Goal: Information Seeking & Learning: Learn about a topic

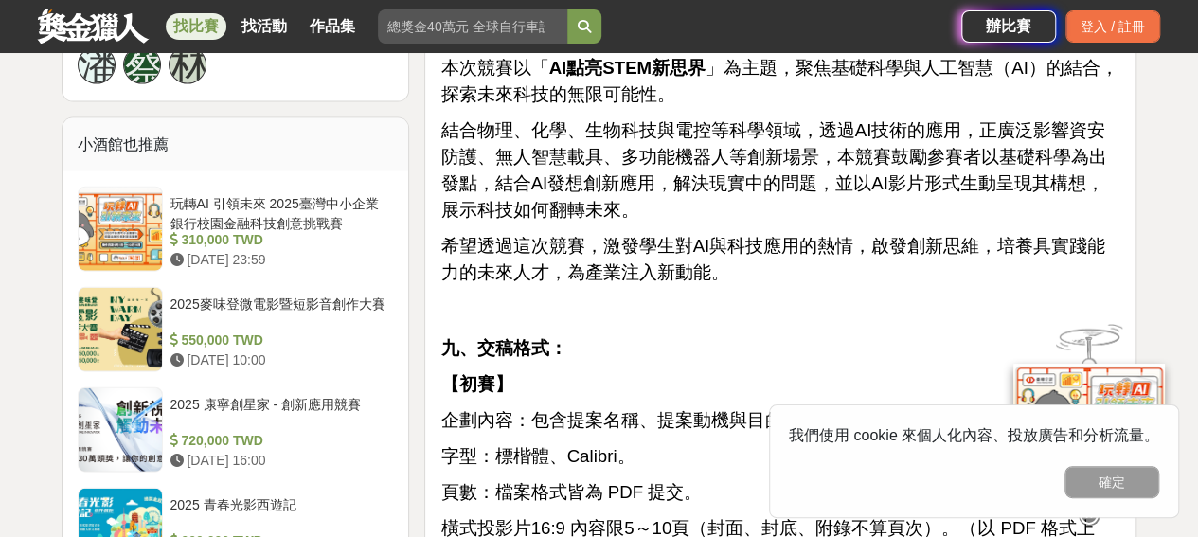
scroll to position [1975, 0]
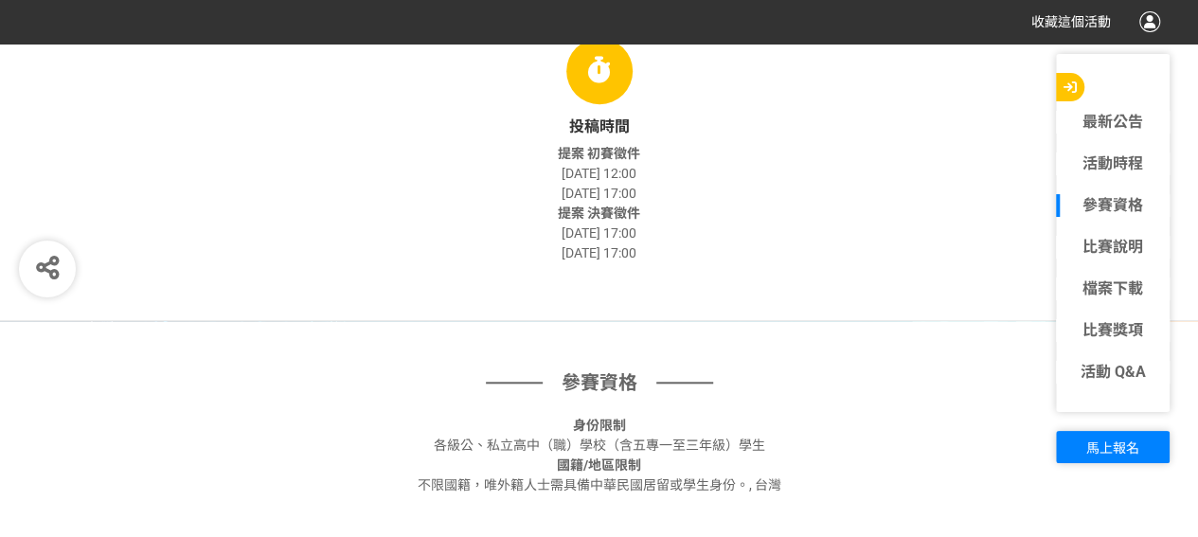
scroll to position [757, 0]
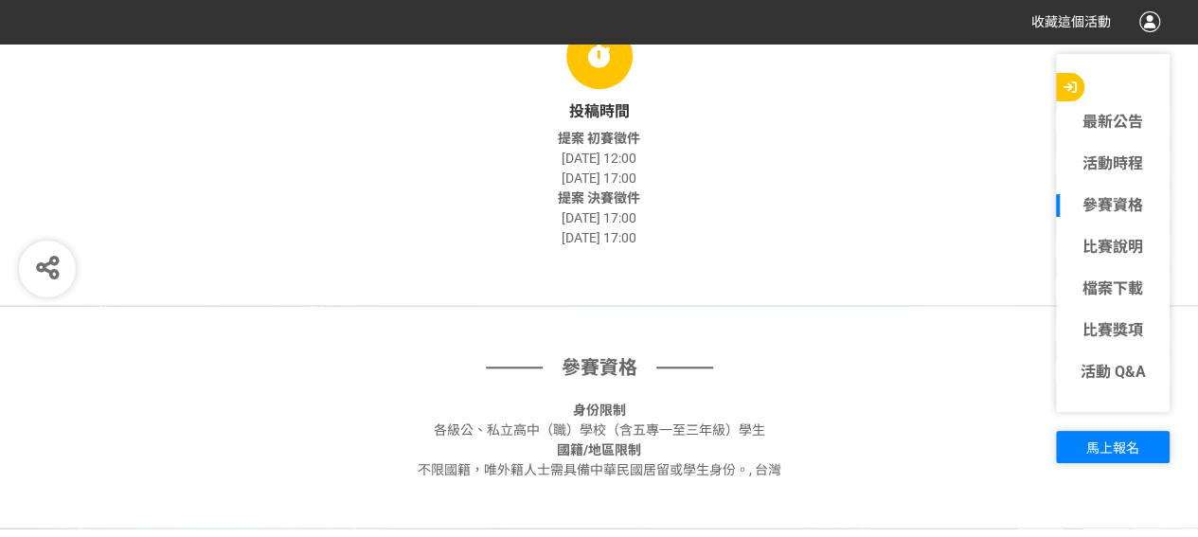
drag, startPoint x: 396, startPoint y: 346, endPoint x: 391, endPoint y: 357, distance: 12.3
click at [385, 356] on div "參賽資格 身份限制 各級公、私立高中（職）學校（含五專一至三年級）學生 國籍/地區限制 不限國籍，唯[DEMOGRAPHIC_DATA]需具備中華民國居留或學…" at bounding box center [599, 417] width 1198 height 223
drag, startPoint x: 567, startPoint y: 176, endPoint x: 593, endPoint y: 175, distance: 25.6
click at [593, 175] on span "[DATE] 17:00" at bounding box center [598, 177] width 75 height 15
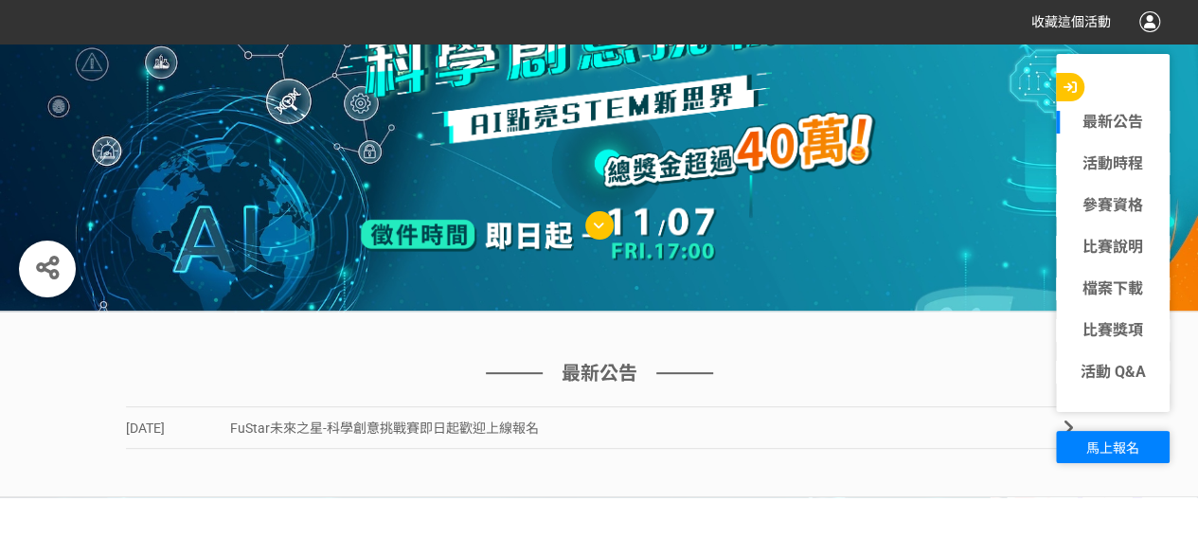
scroll to position [0, 0]
